Goal: Task Accomplishment & Management: Complete application form

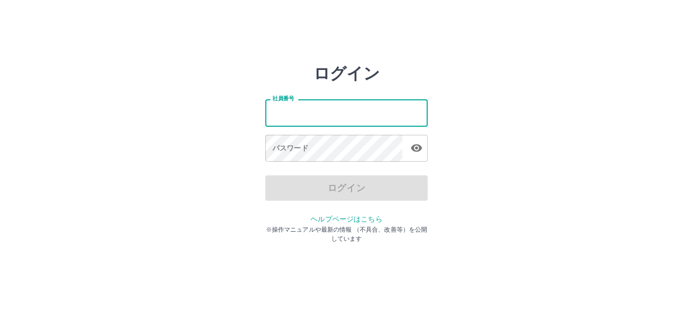
click at [305, 113] on input "社員番号" at bounding box center [346, 112] width 162 height 27
type input "*******"
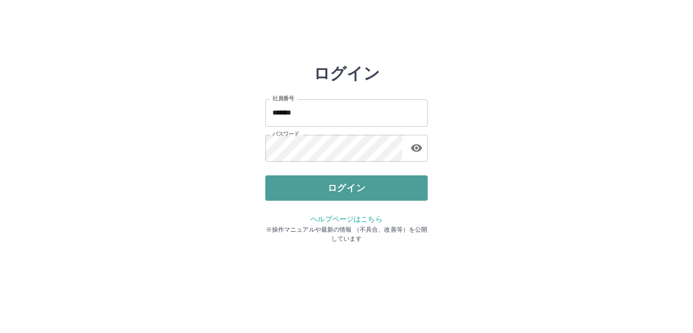
click at [350, 184] on button "ログイン" at bounding box center [346, 188] width 162 height 25
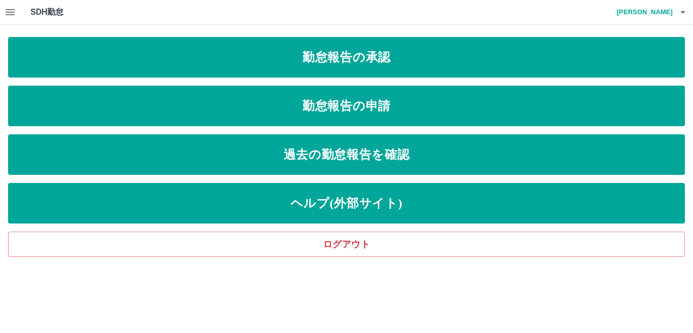
click at [4, 13] on icon "button" at bounding box center [10, 12] width 12 height 12
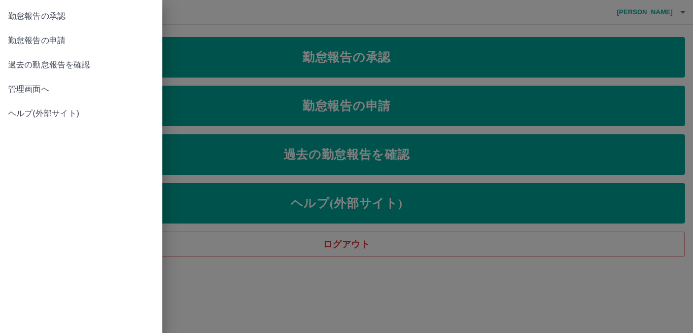
click at [4, 13] on link "勤怠報告の承認" at bounding box center [81, 16] width 162 height 24
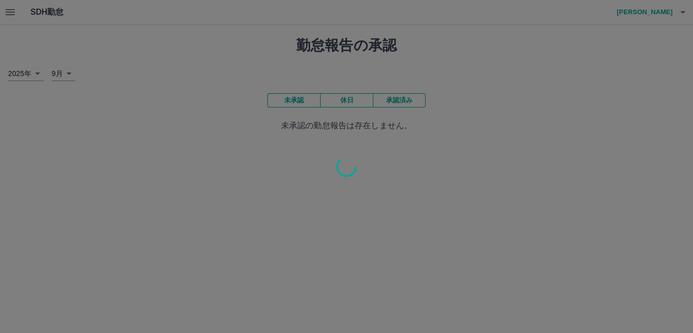
click at [8, 13] on div at bounding box center [346, 166] width 693 height 333
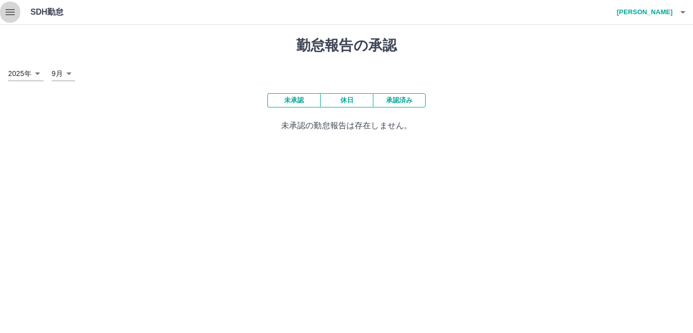
click at [3, 8] on button "button" at bounding box center [10, 12] width 20 height 24
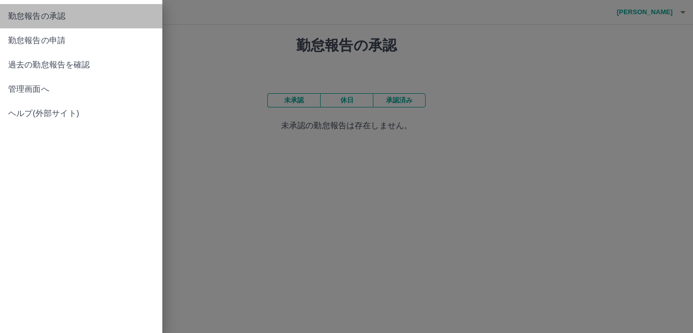
click at [4, 8] on link "勤怠報告の承認" at bounding box center [81, 16] width 162 height 24
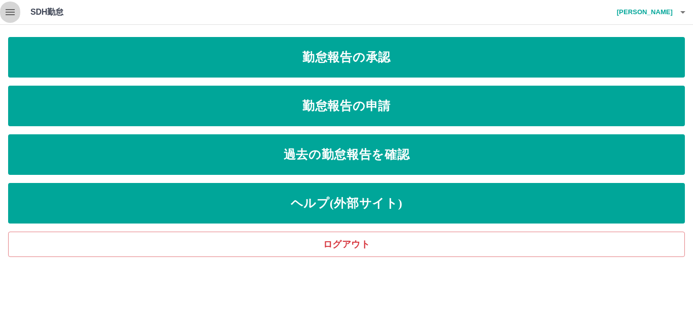
click at [10, 12] on icon "button" at bounding box center [10, 12] width 9 height 6
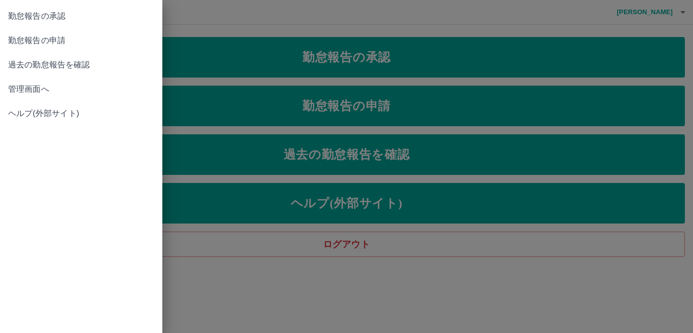
click at [21, 88] on span "管理画面へ" at bounding box center [81, 89] width 146 height 12
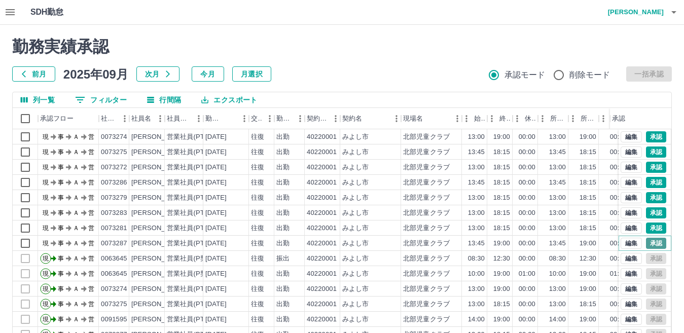
click at [646, 241] on button "承認" at bounding box center [656, 243] width 20 height 11
click at [648, 228] on button "承認" at bounding box center [656, 228] width 20 height 11
click at [651, 211] on button "承認" at bounding box center [656, 212] width 20 height 11
click at [651, 182] on button "承認" at bounding box center [656, 182] width 20 height 11
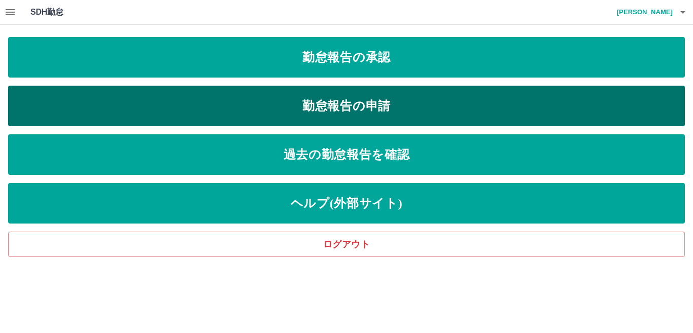
click at [138, 103] on link "勤怠報告の申請" at bounding box center [346, 106] width 677 height 41
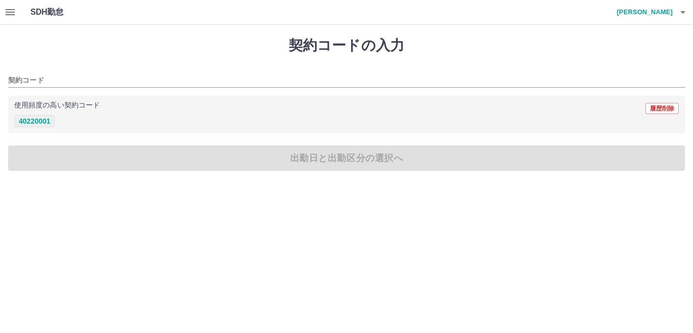
click at [37, 122] on button "40220001" at bounding box center [34, 121] width 41 height 12
type input "********"
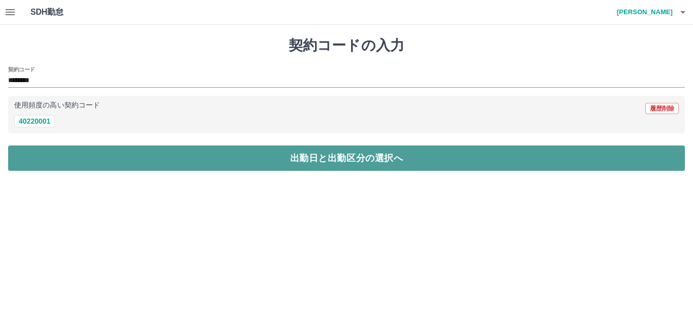
click at [49, 152] on button "出勤日と出勤区分の選択へ" at bounding box center [346, 158] width 677 height 25
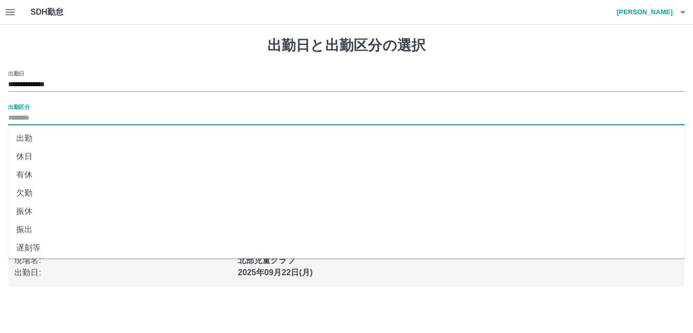
click at [32, 112] on input "出勤区分" at bounding box center [346, 118] width 677 height 13
click at [36, 141] on li "出勤" at bounding box center [346, 138] width 677 height 18
type input "**"
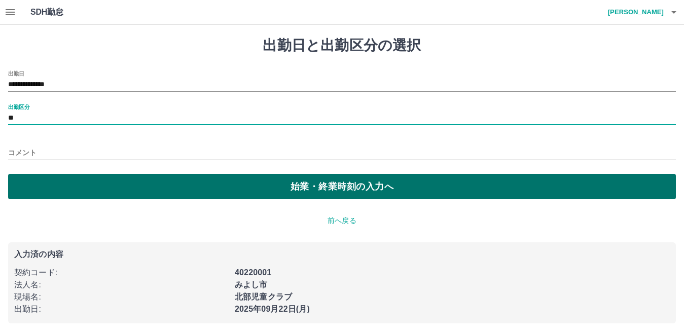
click at [71, 187] on button "始業・終業時刻の入力へ" at bounding box center [342, 186] width 668 height 25
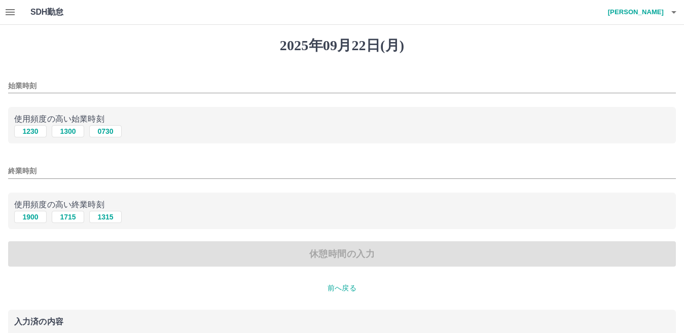
click at [43, 81] on input "始業時刻" at bounding box center [342, 86] width 668 height 15
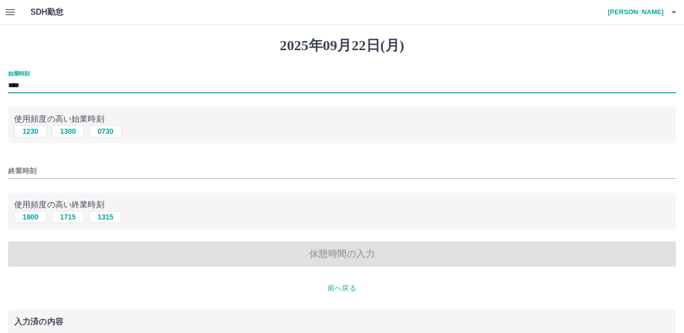
type input "****"
click at [37, 168] on input "終業時刻" at bounding box center [342, 171] width 668 height 15
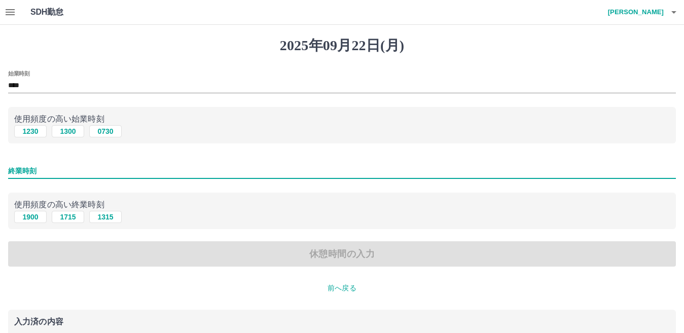
type input "****"
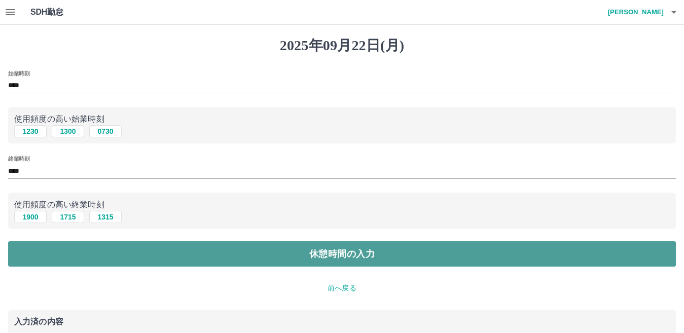
click at [137, 253] on button "休憩時間の入力" at bounding box center [342, 253] width 668 height 25
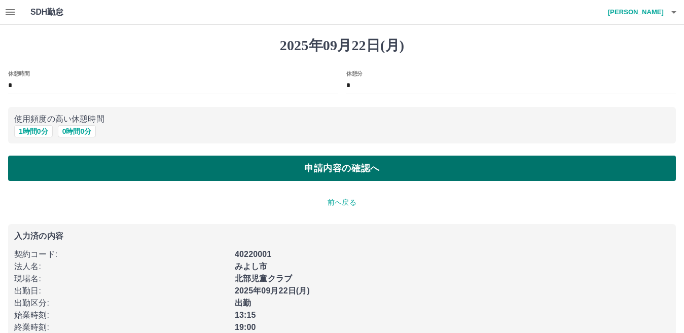
click at [213, 166] on button "申請内容の確認へ" at bounding box center [342, 168] width 668 height 25
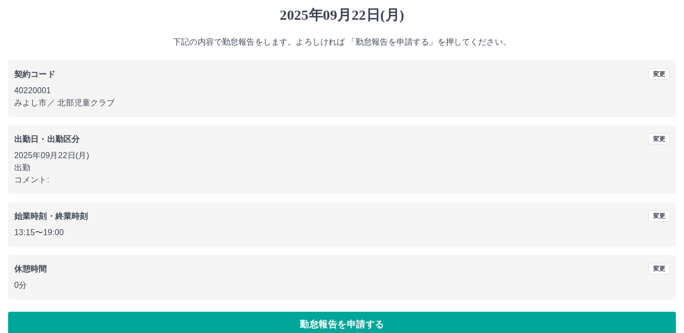
scroll to position [47, 0]
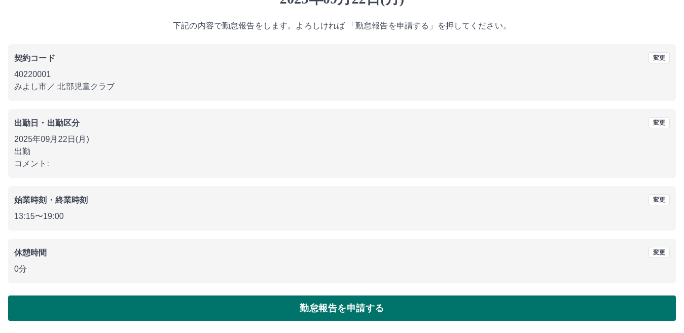
click at [349, 304] on button "勤怠報告を申請する" at bounding box center [342, 308] width 668 height 25
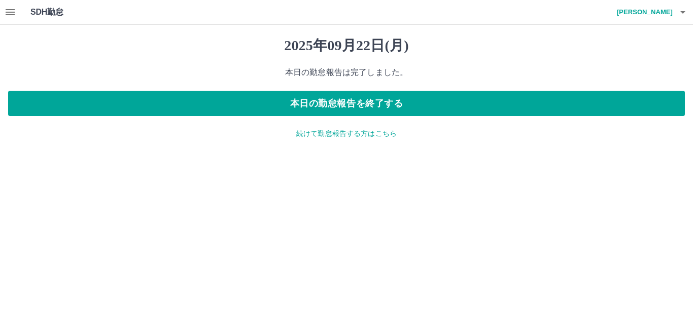
click at [9, 11] on icon "button" at bounding box center [10, 12] width 12 height 12
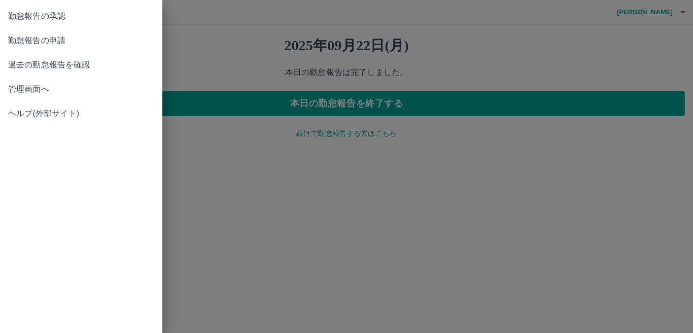
click at [41, 87] on span "管理画面へ" at bounding box center [81, 89] width 146 height 12
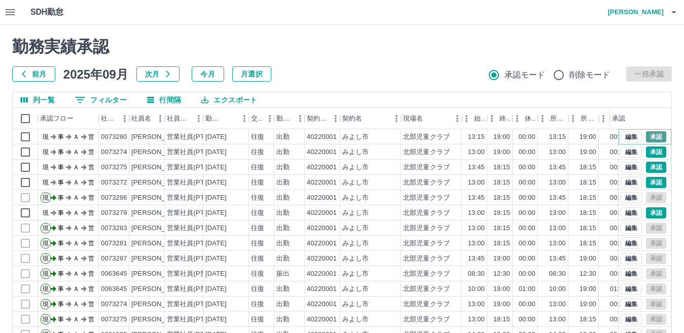
click at [650, 135] on button "承認" at bounding box center [656, 136] width 20 height 11
